Goal: Book appointment/travel/reservation

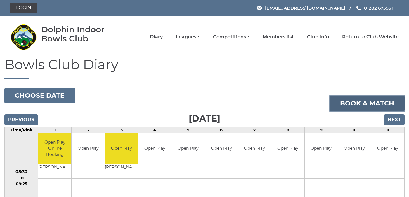
click at [360, 104] on link "Book a match" at bounding box center [366, 104] width 75 height 16
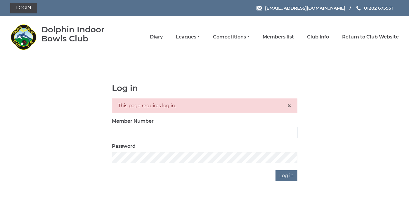
click at [238, 131] on input "Member Number" at bounding box center [204, 132] width 185 height 11
type input "3923"
click at [275, 171] on input "Log in" at bounding box center [286, 176] width 22 height 11
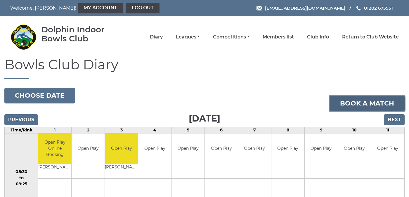
click at [360, 101] on link "Book a match" at bounding box center [366, 104] width 75 height 16
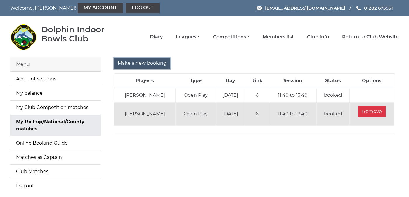
click at [142, 62] on input "Make a new booking" at bounding box center [142, 63] width 56 height 11
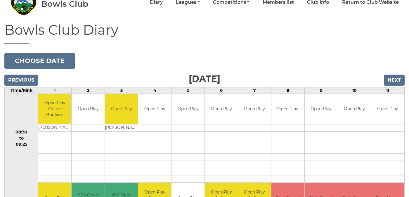
scroll to position [20, 0]
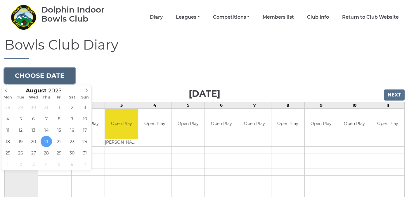
click at [36, 74] on button "Choose date" at bounding box center [39, 76] width 71 height 16
type input "[DATE]"
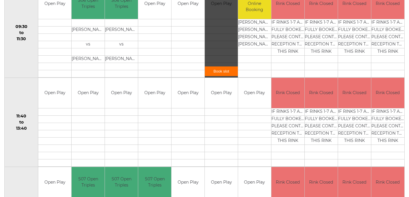
scroll to position [230, 0]
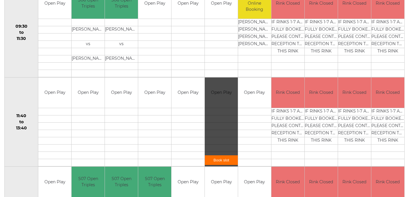
click at [219, 160] on link "Book slot" at bounding box center [221, 161] width 33 height 10
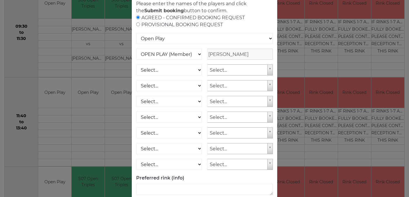
scroll to position [74, 0]
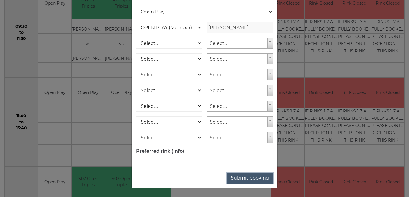
click at [246, 177] on button "Submit booking" at bounding box center [250, 178] width 46 height 11
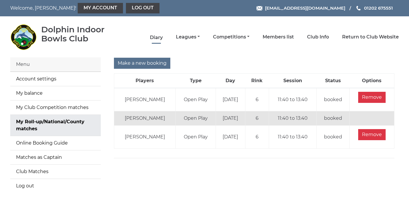
click at [163, 37] on link "Diary" at bounding box center [156, 37] width 13 height 6
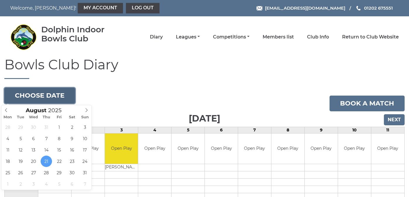
click at [40, 91] on button "Choose date" at bounding box center [39, 96] width 71 height 16
type input "[DATE]"
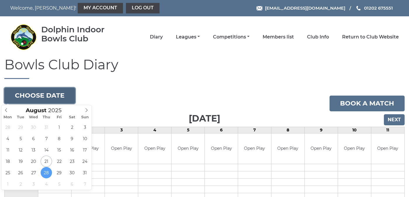
click at [63, 96] on button "Choose date" at bounding box center [39, 96] width 71 height 16
type input "[DATE]"
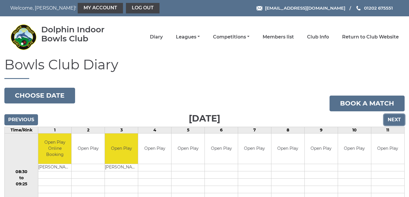
click at [395, 120] on input "Next" at bounding box center [394, 119] width 21 height 11
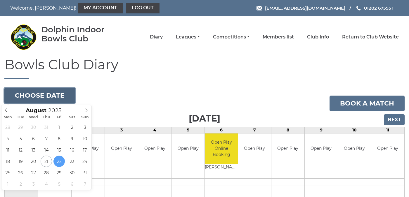
click at [50, 97] on button "Choose date" at bounding box center [39, 96] width 71 height 16
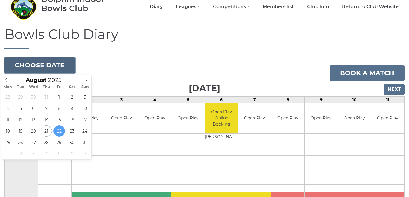
scroll to position [32, 0]
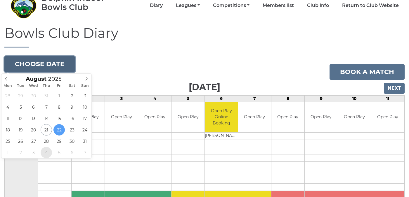
type input "[DATE]"
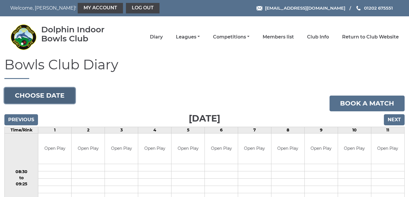
click at [55, 96] on button "Choose date" at bounding box center [39, 96] width 71 height 16
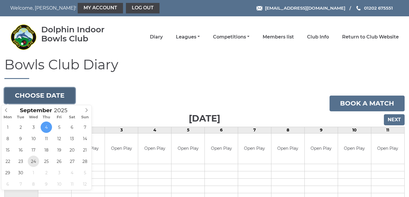
type input "2025-09-24"
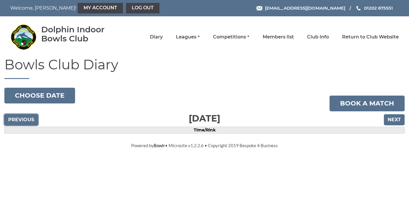
click at [27, 118] on input "Previous" at bounding box center [21, 119] width 34 height 11
click at [28, 122] on input "Previous" at bounding box center [21, 119] width 34 height 11
click at [29, 124] on input "Previous" at bounding box center [21, 119] width 34 height 11
click at [28, 120] on input "Previous" at bounding box center [21, 119] width 34 height 11
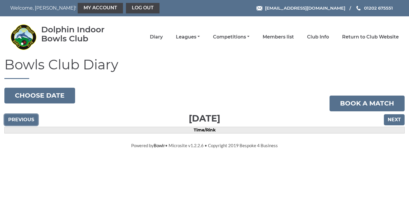
click at [28, 120] on input "Previous" at bounding box center [21, 119] width 34 height 11
click at [27, 120] on input "Previous" at bounding box center [21, 119] width 34 height 11
click at [28, 122] on input "Previous" at bounding box center [21, 119] width 34 height 11
click at [27, 120] on input "Previous" at bounding box center [21, 119] width 34 height 11
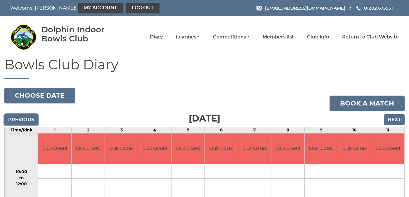
click at [28, 121] on input "Previous" at bounding box center [21, 119] width 34 height 11
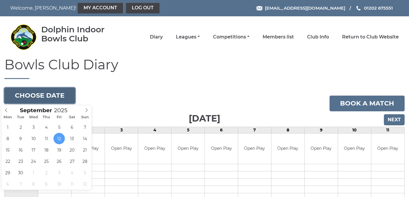
click at [48, 97] on button "Choose date" at bounding box center [39, 96] width 71 height 16
type input "[DATE]"
